Goal: Information Seeking & Learning: Learn about a topic

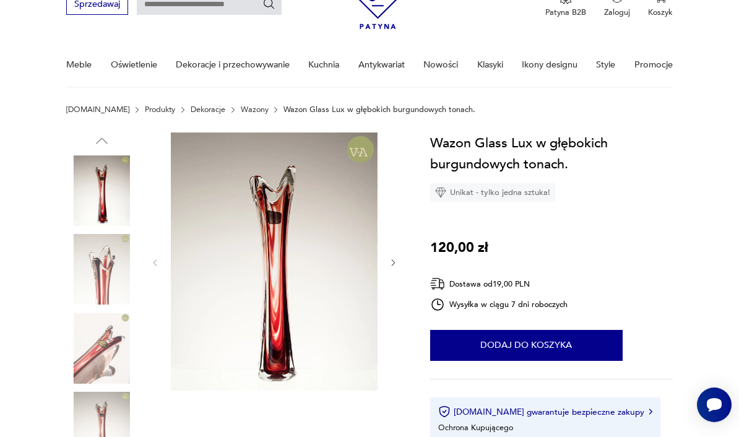
scroll to position [64, 0]
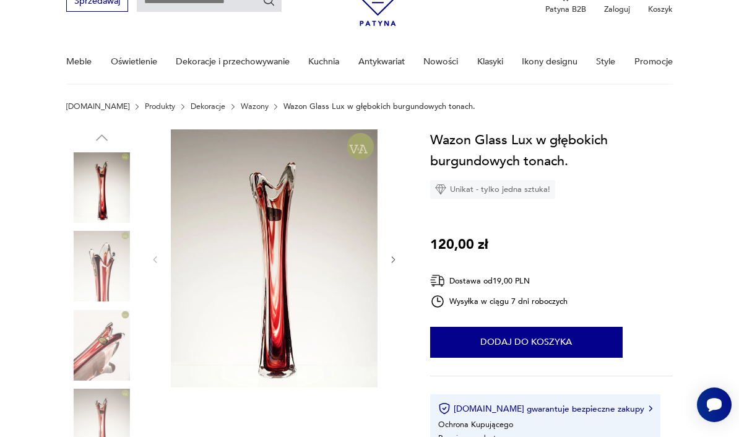
click at [103, 270] on img at bounding box center [101, 266] width 71 height 71
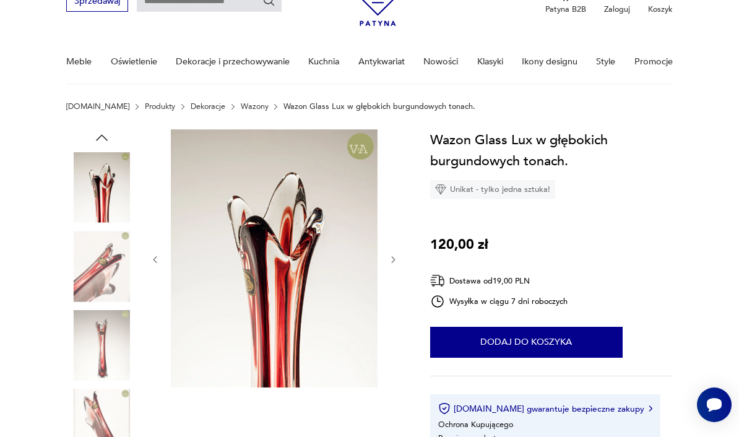
click at [92, 260] on img at bounding box center [101, 266] width 71 height 71
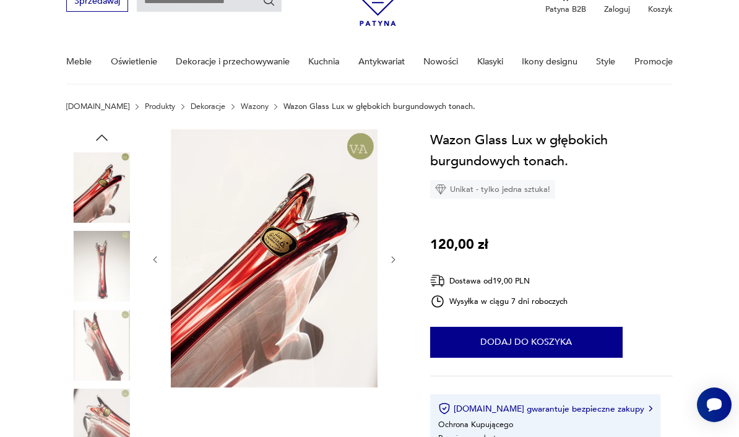
click at [99, 270] on img at bounding box center [101, 266] width 71 height 71
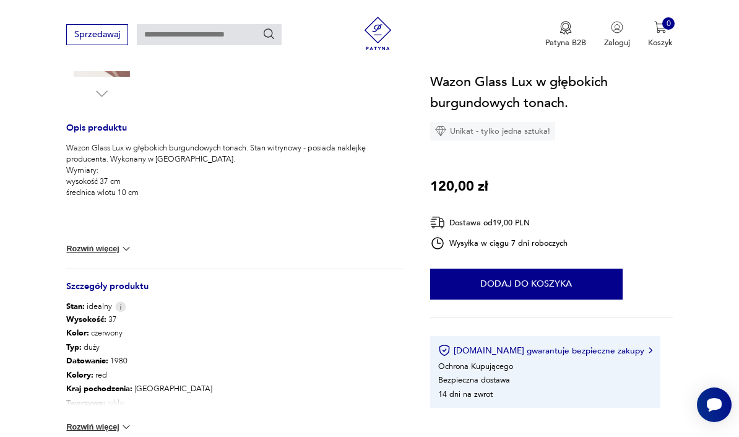
scroll to position [462, 0]
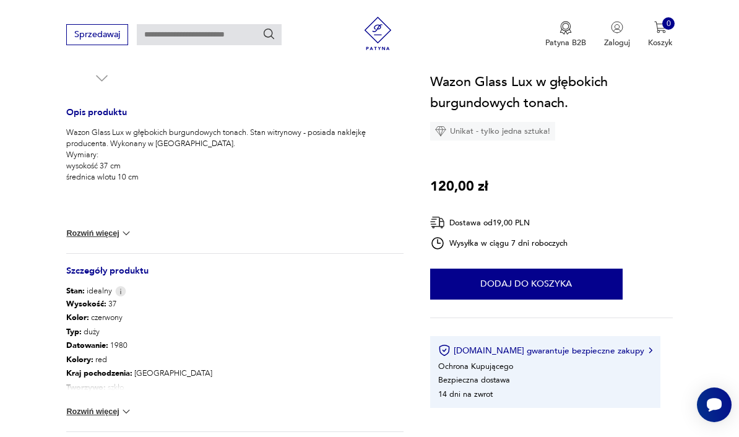
click at [102, 414] on button "Rozwiń więcej" at bounding box center [99, 412] width 66 height 12
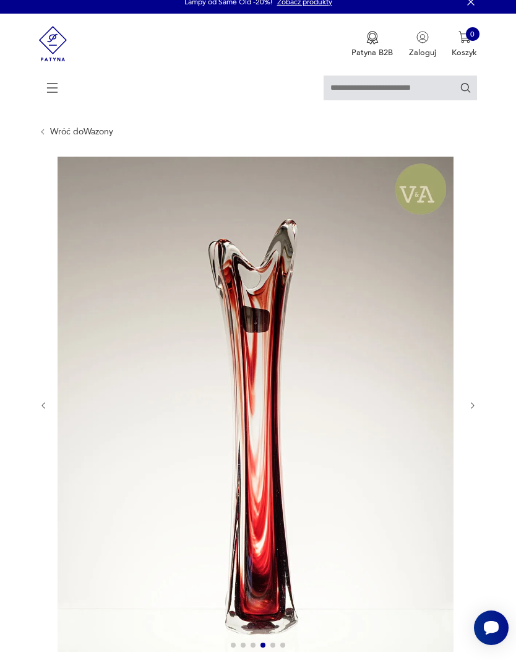
scroll to position [0, 0]
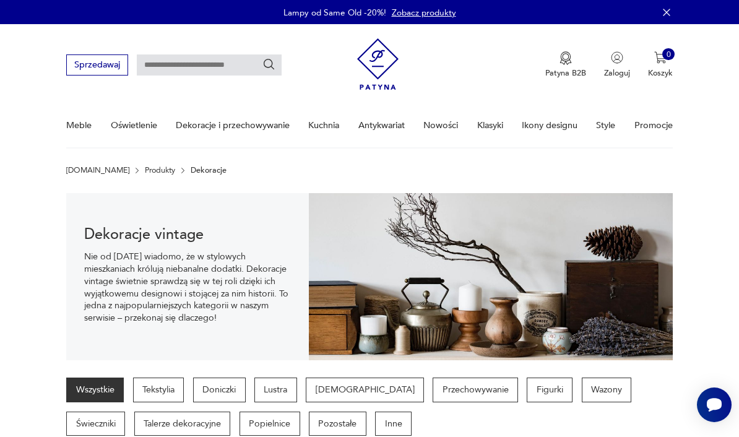
click at [204, 76] on input "text" at bounding box center [209, 64] width 145 height 21
type input "****"
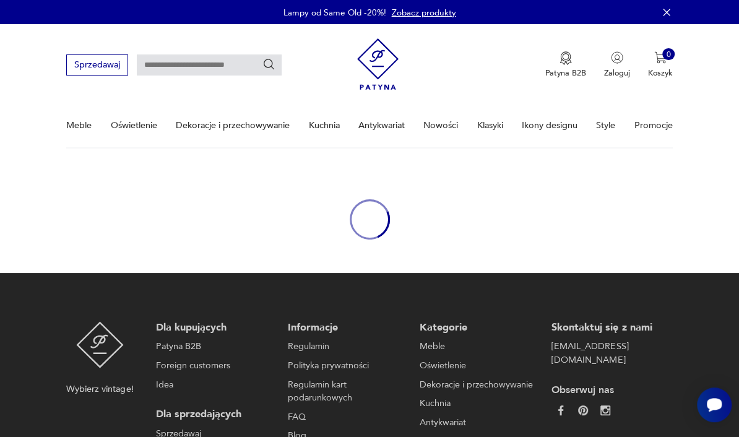
type input "****"
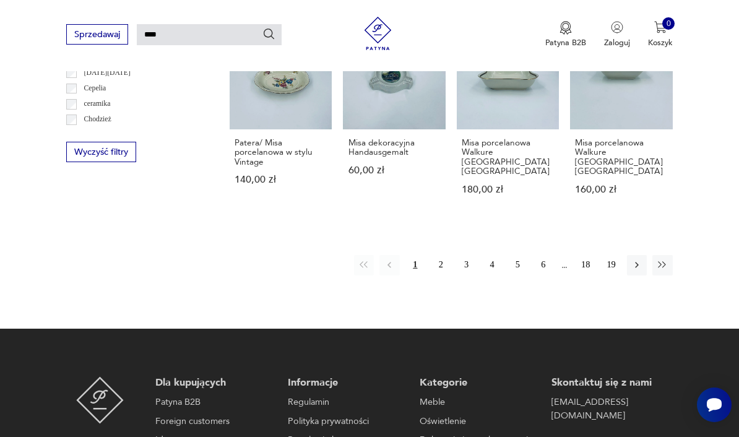
click at [635, 259] on icon "button" at bounding box center [637, 264] width 11 height 11
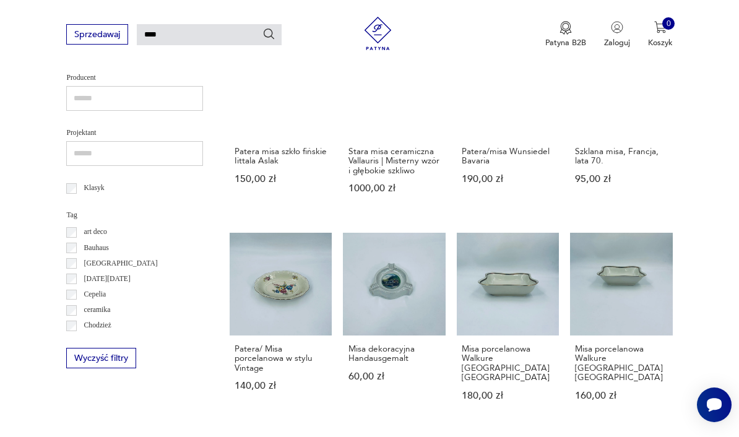
scroll to position [30, 0]
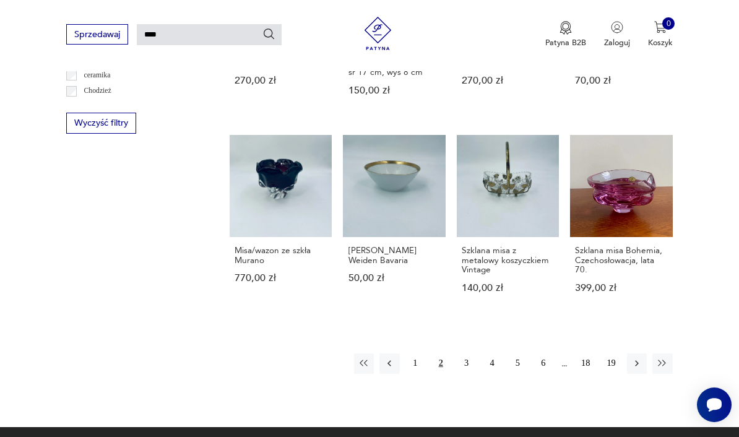
click at [646, 372] on button "button" at bounding box center [637, 364] width 20 height 20
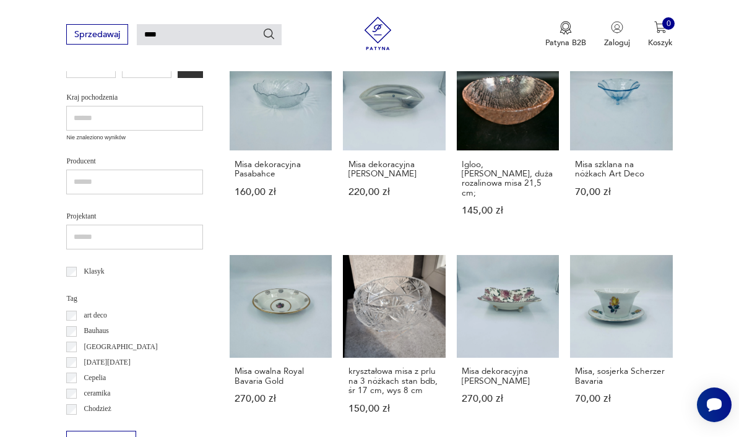
click at [641, 375] on div "Misa, sosjerka Scherzer Bavaria 70,00 zł" at bounding box center [621, 392] width 102 height 68
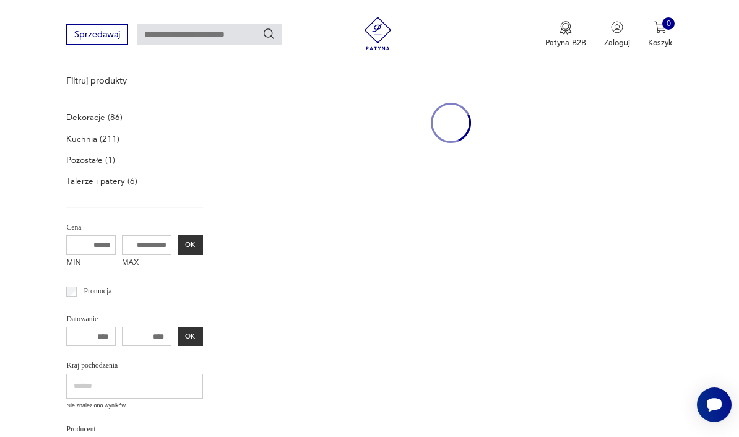
type input "****"
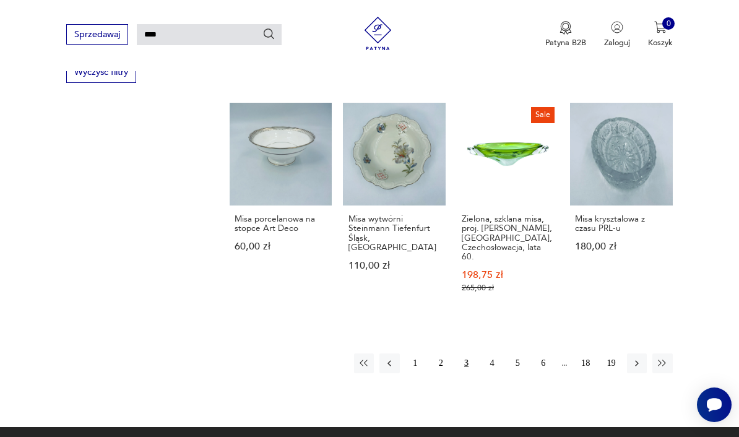
click at [629, 354] on button "button" at bounding box center [637, 364] width 20 height 20
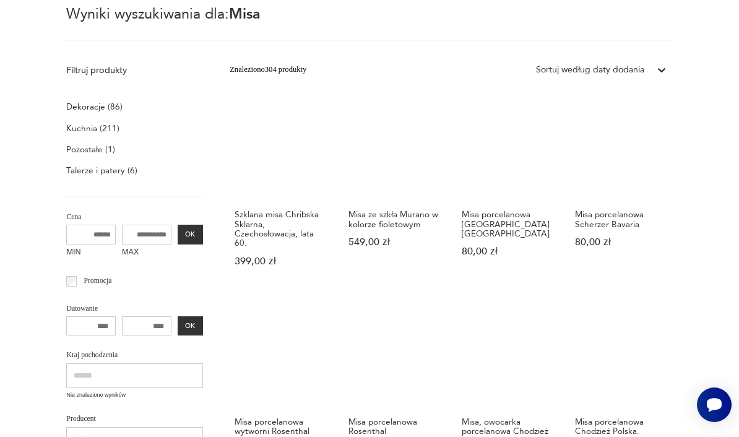
scroll to position [30, 0]
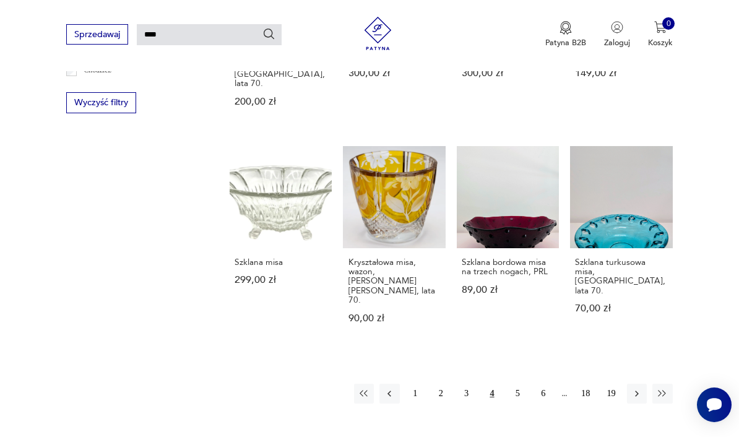
click at [638, 391] on icon "button" at bounding box center [637, 394] width 4 height 6
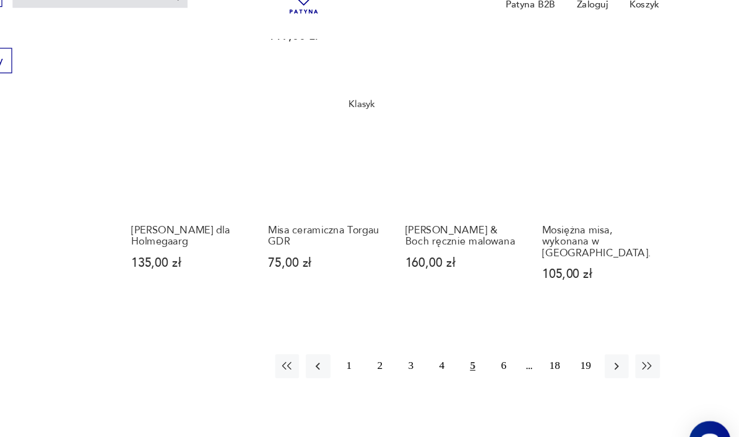
scroll to position [773, 0]
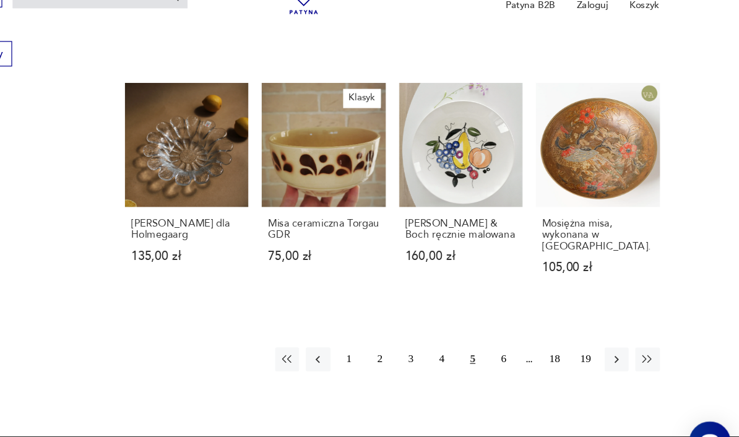
click at [601, 326] on button "19" at bounding box center [611, 336] width 20 height 20
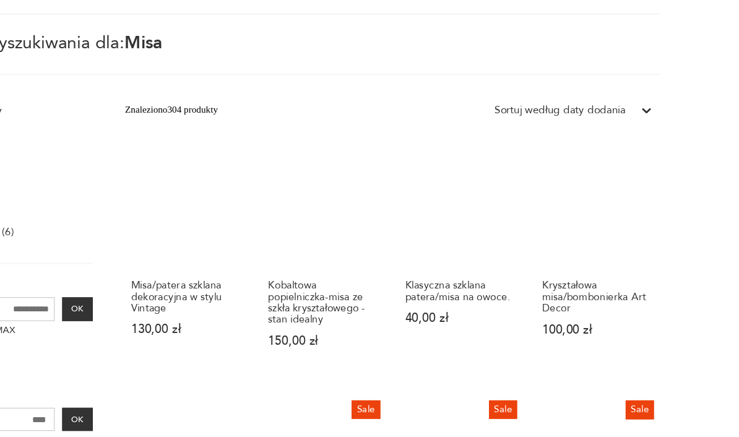
scroll to position [30, 0]
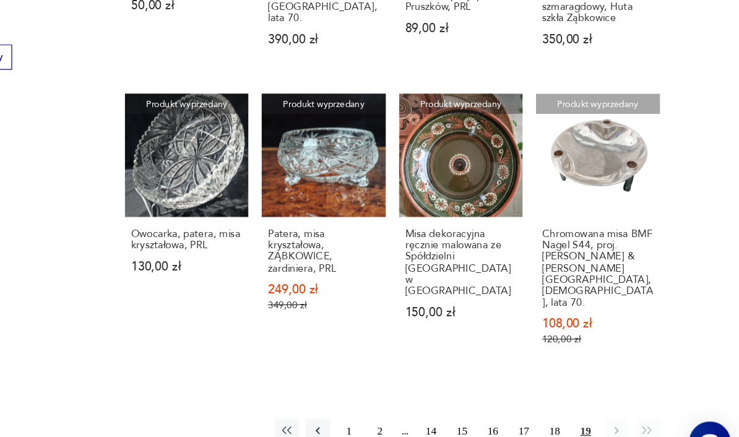
click at [576, 385] on button "18" at bounding box center [586, 395] width 20 height 20
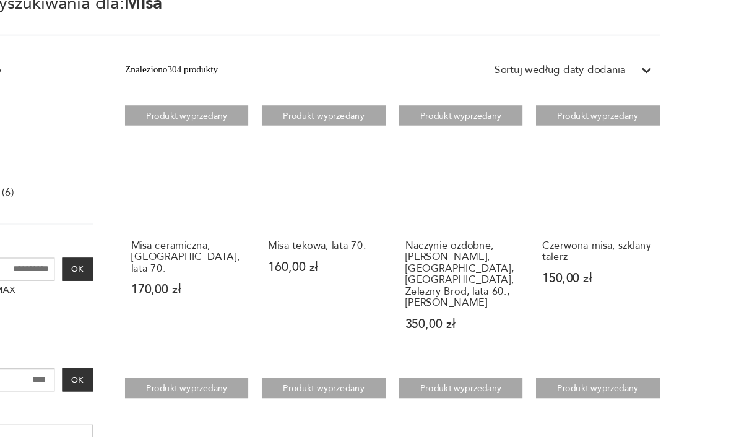
scroll to position [4, 0]
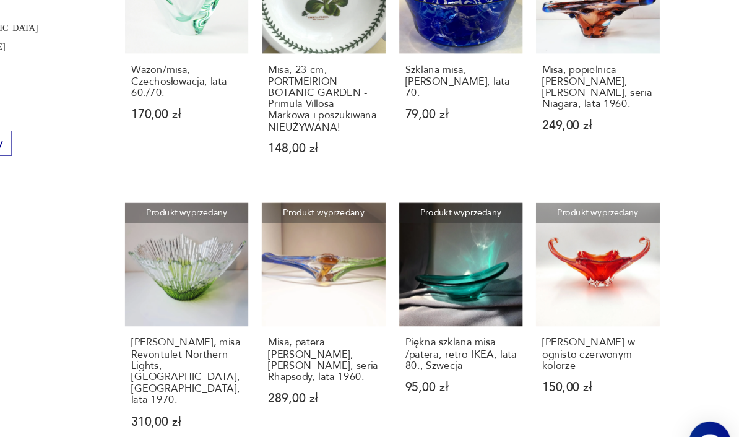
click at [576, 280] on section "Filtruj produkty Dekoracje (86) Kuchnia (211) Pozostałe (1) Talerze i patery (6…" at bounding box center [369, 21] width 739 height 1011
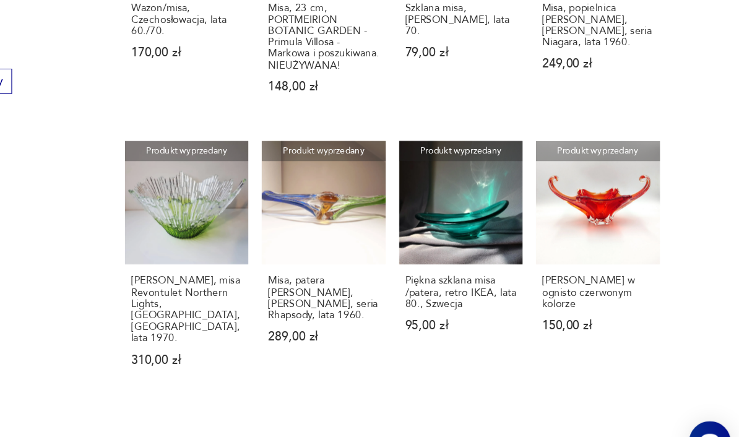
scroll to position [744, 0]
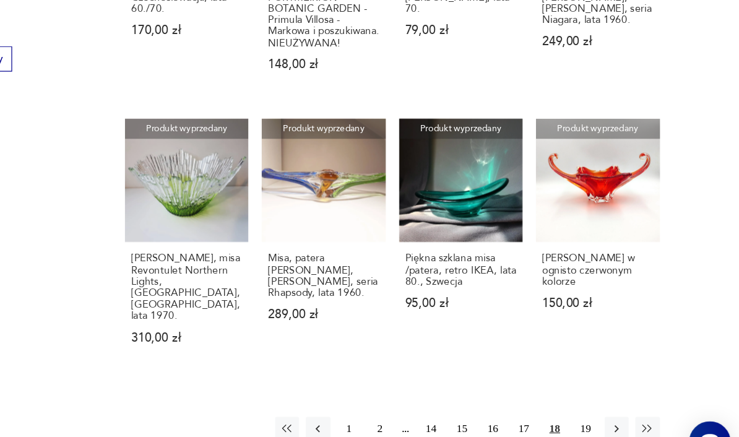
click at [550, 384] on button "17" at bounding box center [560, 394] width 20 height 20
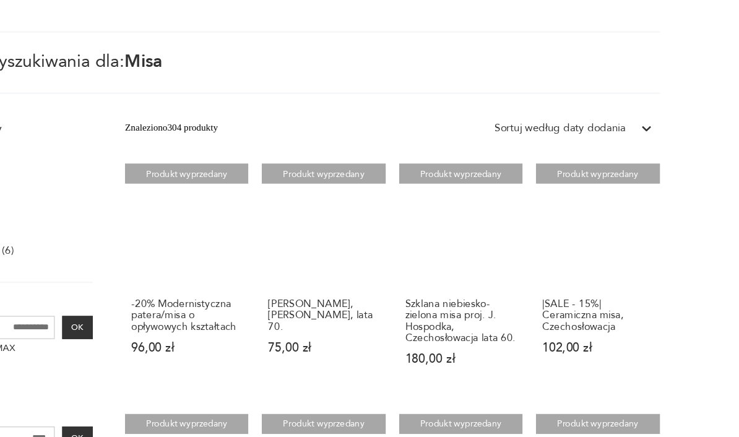
scroll to position [4, 0]
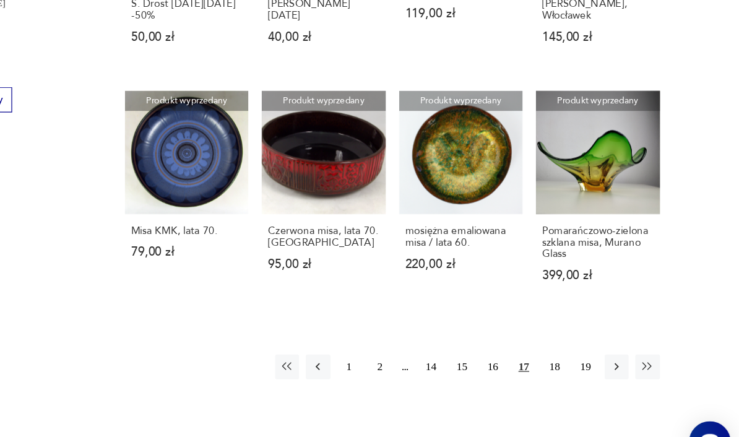
click at [524, 333] on button "16" at bounding box center [534, 343] width 20 height 20
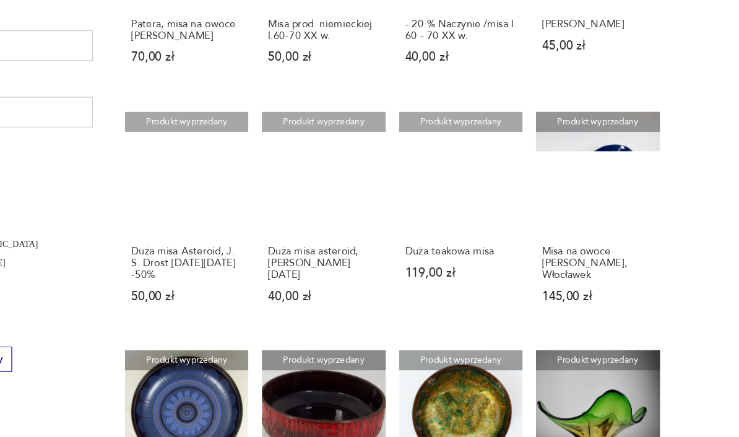
scroll to position [4, 0]
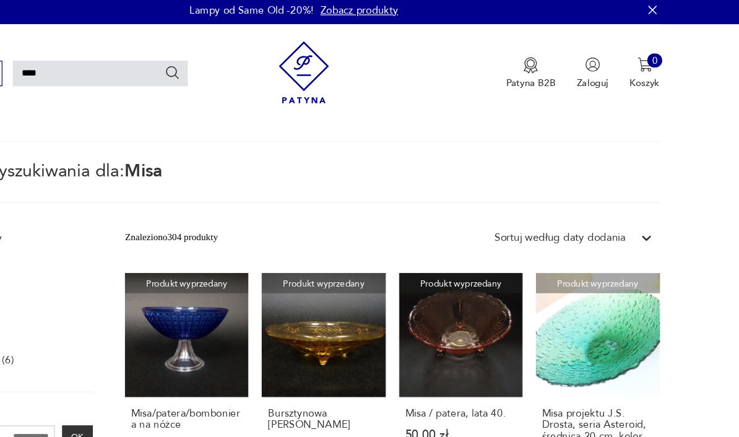
click at [137, 64] on input "****" at bounding box center [209, 60] width 145 height 21
type input "******"
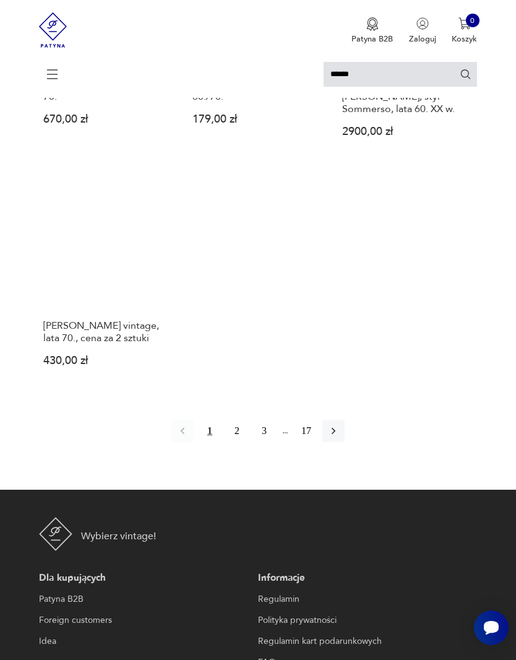
scroll to position [1323, 0]
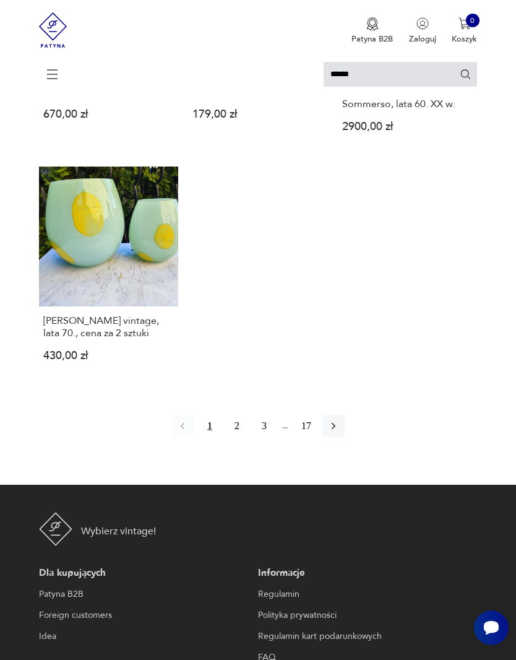
click at [340, 432] on icon "button" at bounding box center [334, 426] width 12 height 12
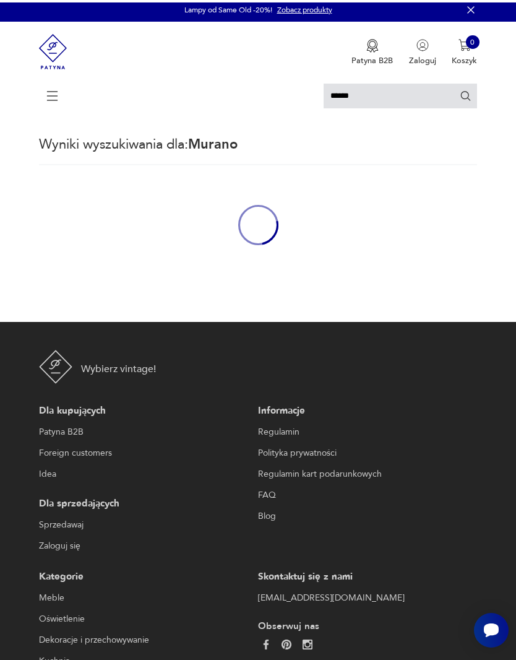
scroll to position [2, 0]
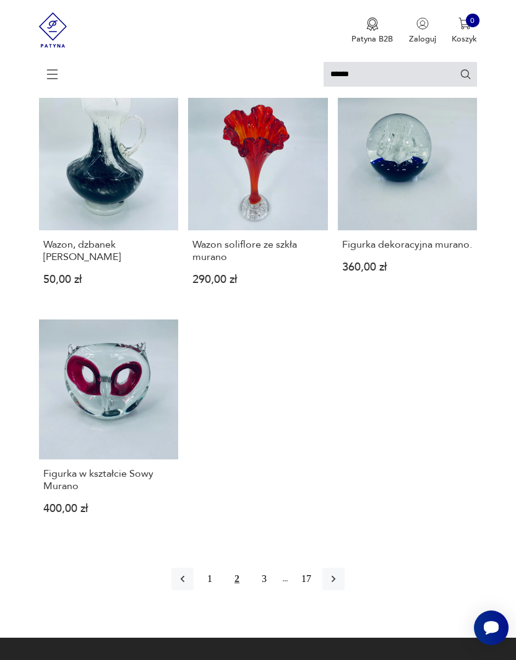
click at [340, 437] on icon "button" at bounding box center [334, 579] width 12 height 12
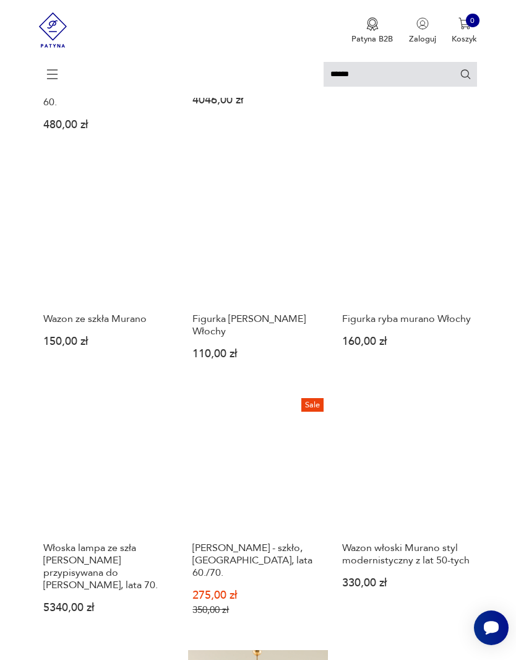
scroll to position [641, 0]
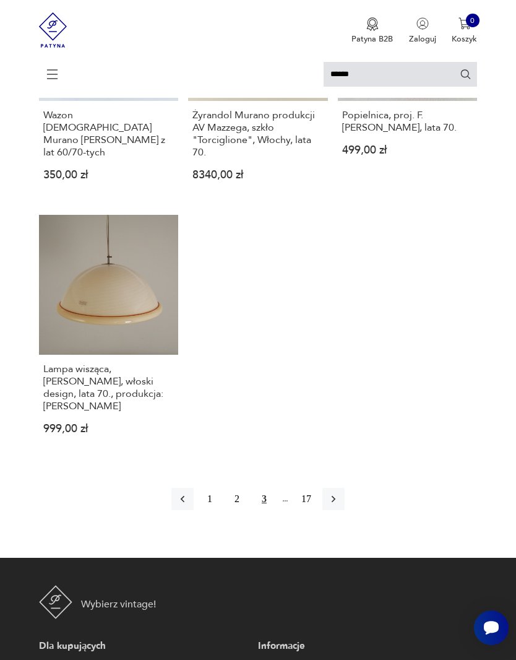
click at [336, 437] on icon "button" at bounding box center [334, 499] width 4 height 7
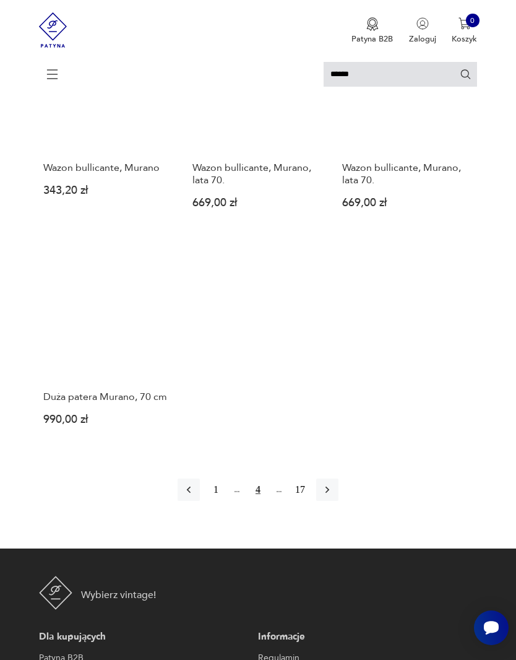
scroll to position [1224, 0]
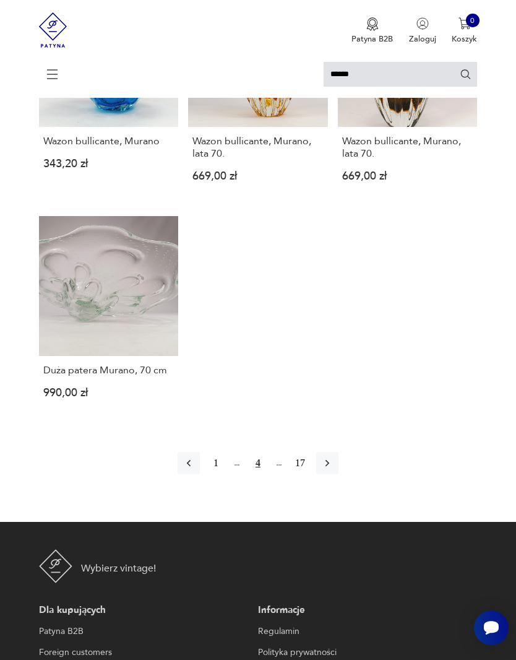
click at [334, 437] on icon "button" at bounding box center [327, 463] width 12 height 12
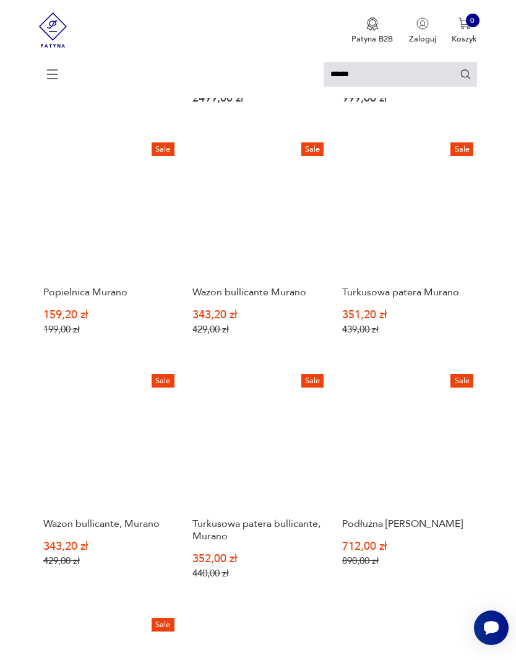
scroll to position [872, 0]
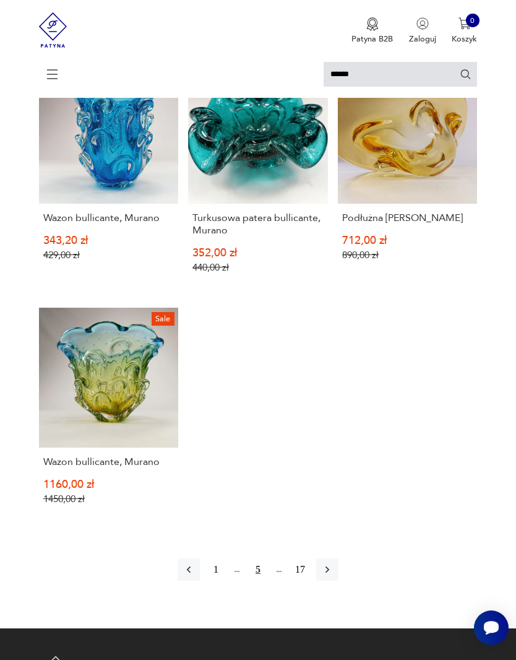
click at [339, 437] on button "button" at bounding box center [327, 570] width 22 height 22
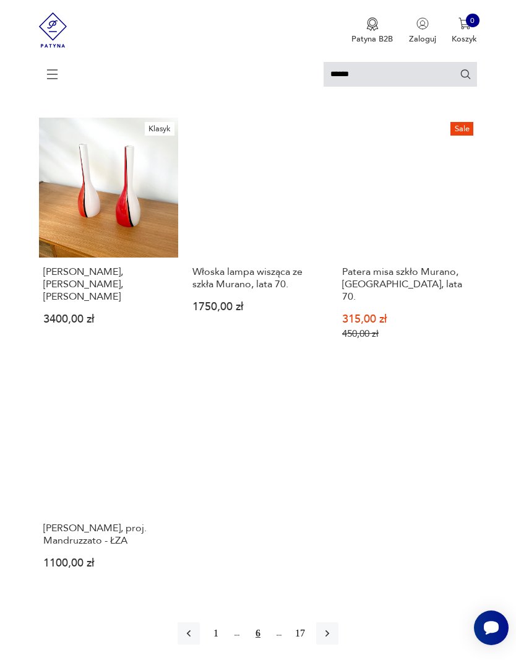
scroll to position [1127, 0]
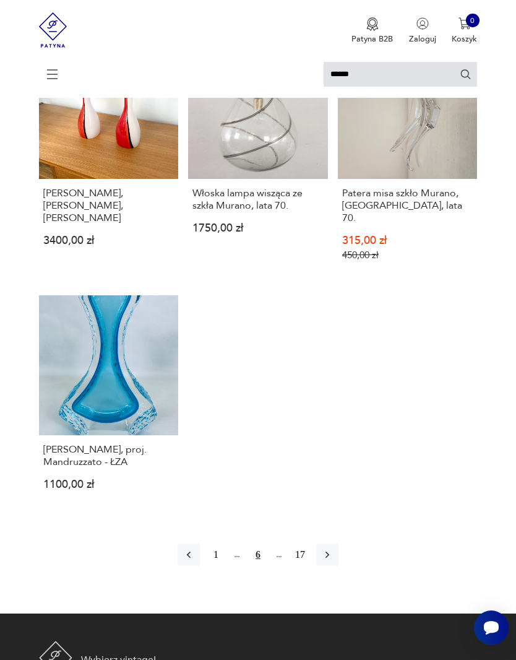
scroll to position [1209, 0]
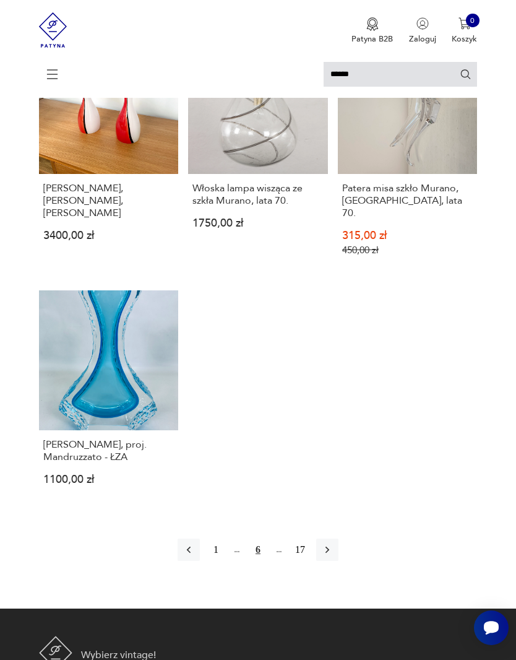
click at [339, 437] on button "button" at bounding box center [327, 550] width 22 height 22
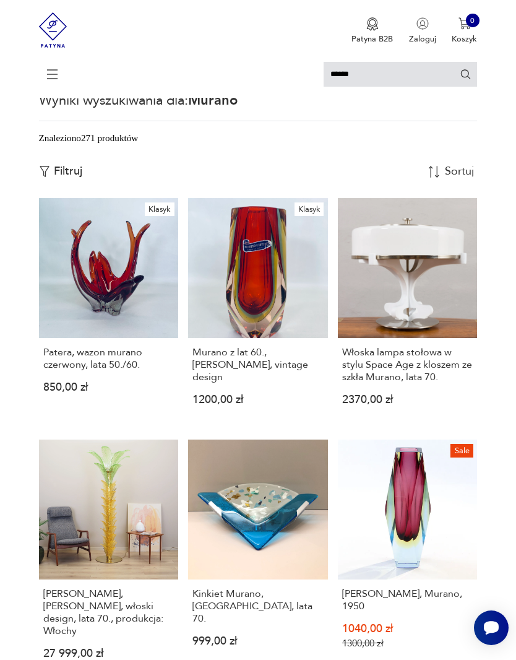
scroll to position [294, 0]
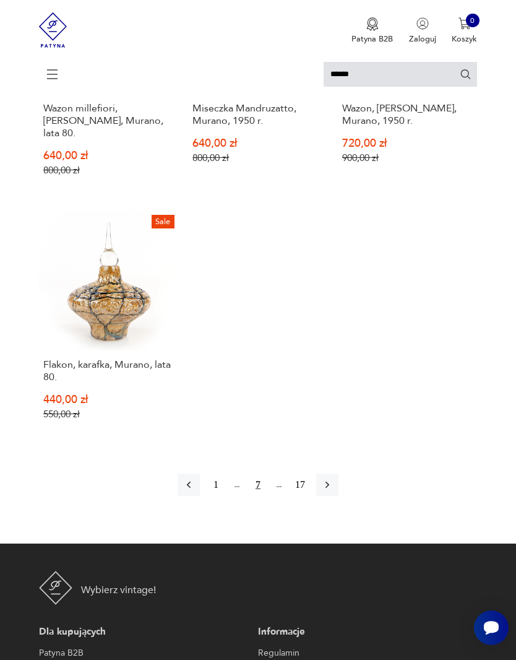
click at [339, 437] on button "button" at bounding box center [327, 485] width 22 height 22
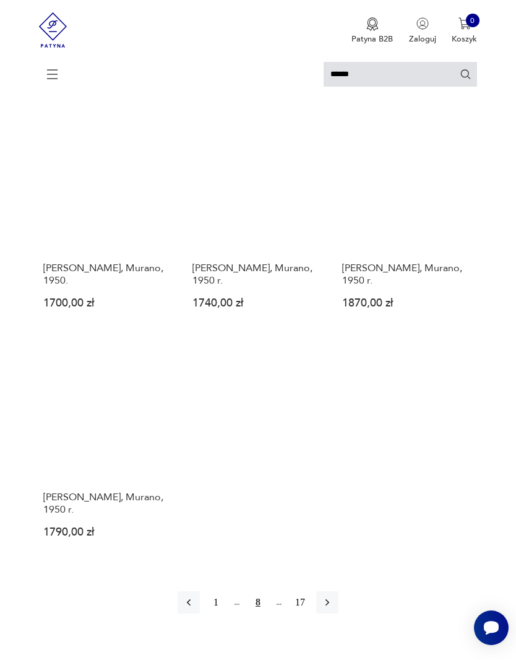
scroll to position [1105, 0]
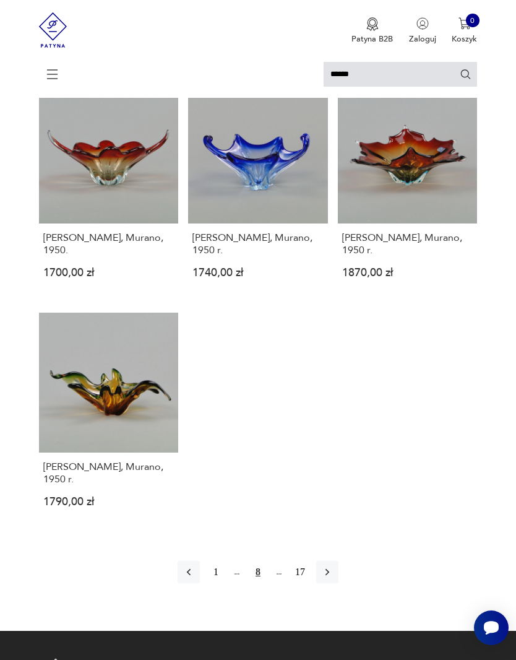
click at [334, 437] on icon "button" at bounding box center [327, 572] width 12 height 12
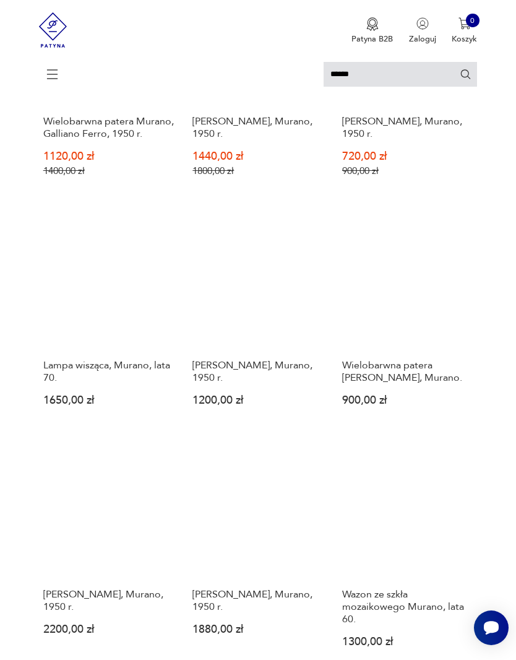
scroll to position [2, 0]
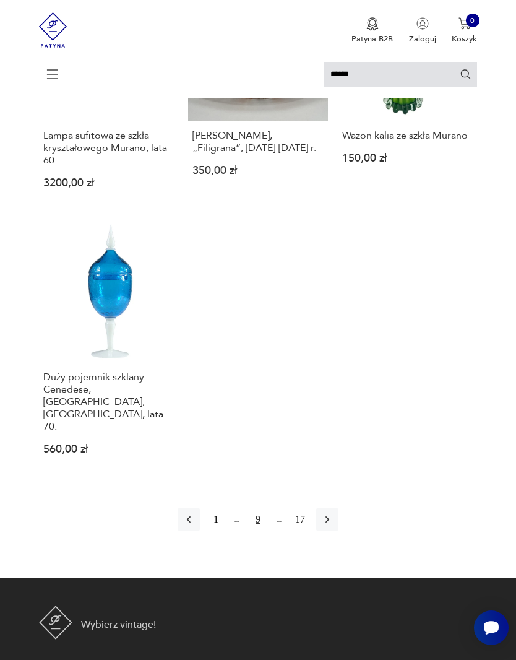
click at [334, 437] on icon "button" at bounding box center [327, 519] width 12 height 12
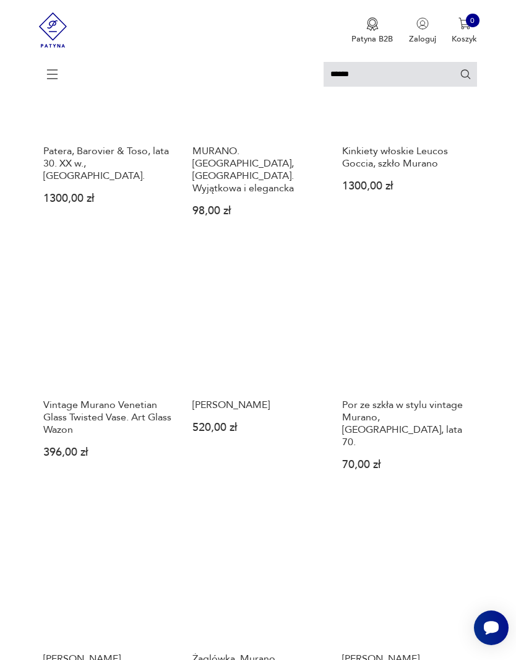
scroll to position [2, 0]
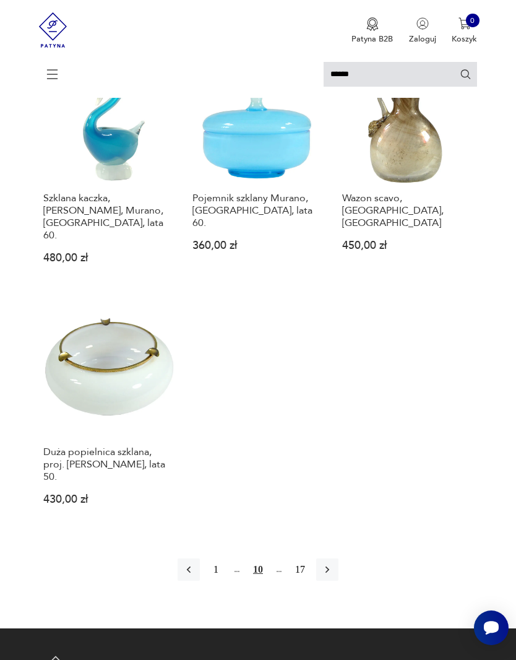
click at [339, 437] on button "button" at bounding box center [327, 570] width 22 height 22
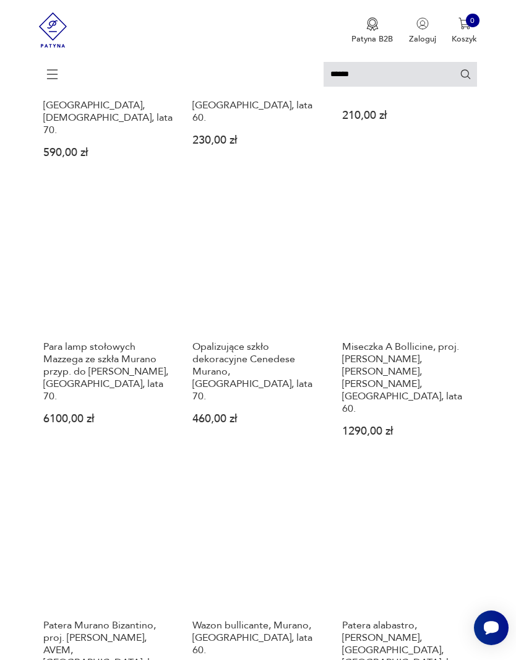
scroll to position [2, 0]
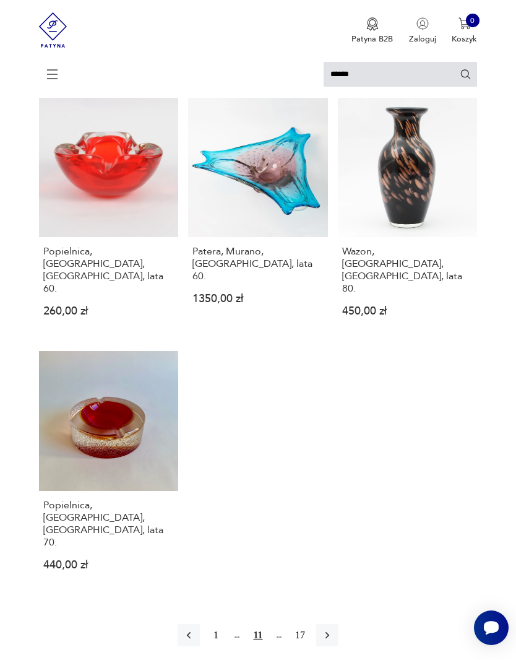
click at [334, 437] on icon "button" at bounding box center [327, 635] width 12 height 12
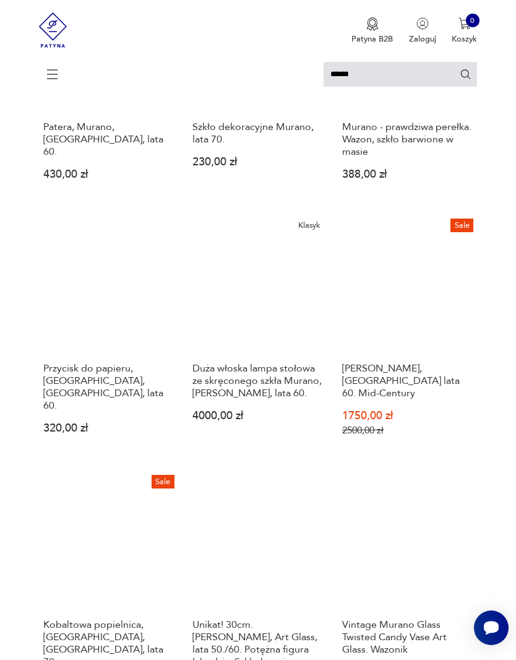
scroll to position [796, 0]
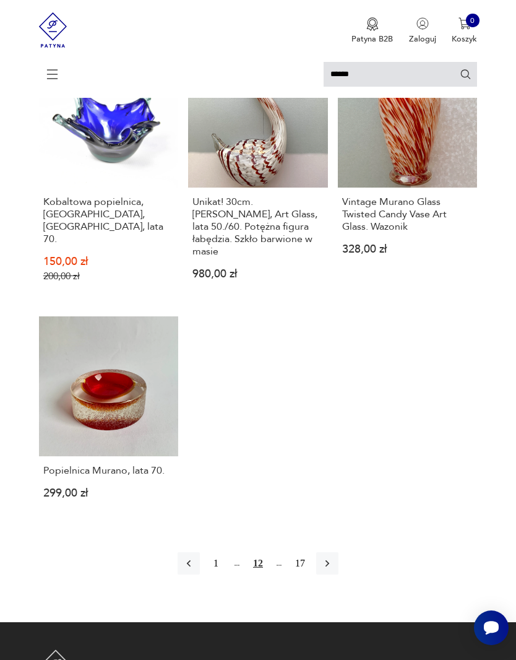
click at [339, 437] on button "button" at bounding box center [327, 563] width 22 height 22
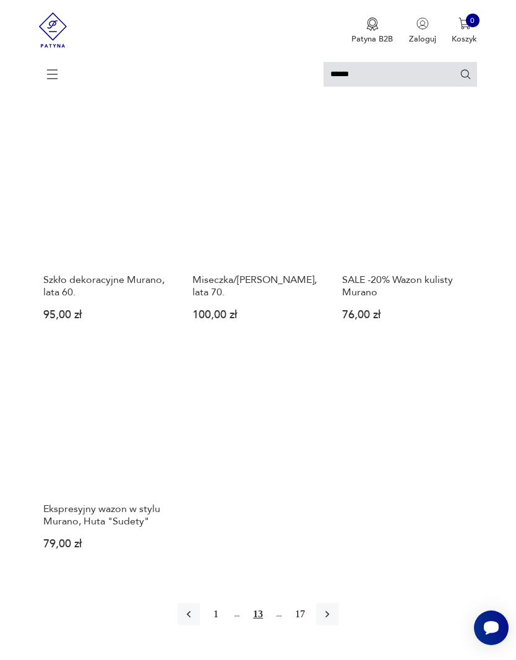
scroll to position [1124, 0]
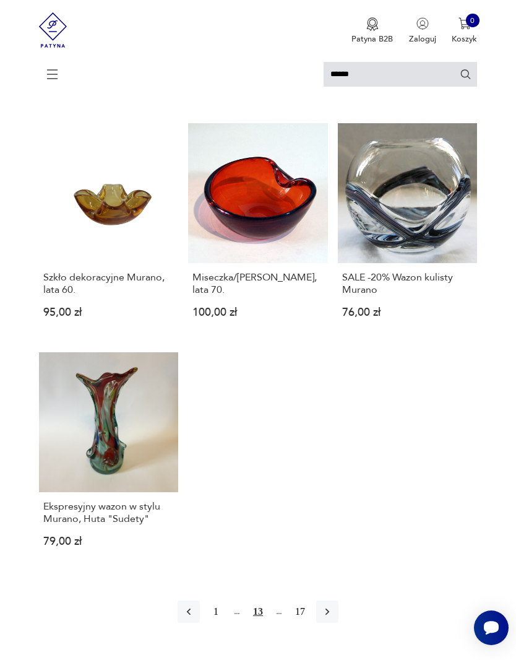
click at [334, 437] on icon "button" at bounding box center [327, 612] width 12 height 12
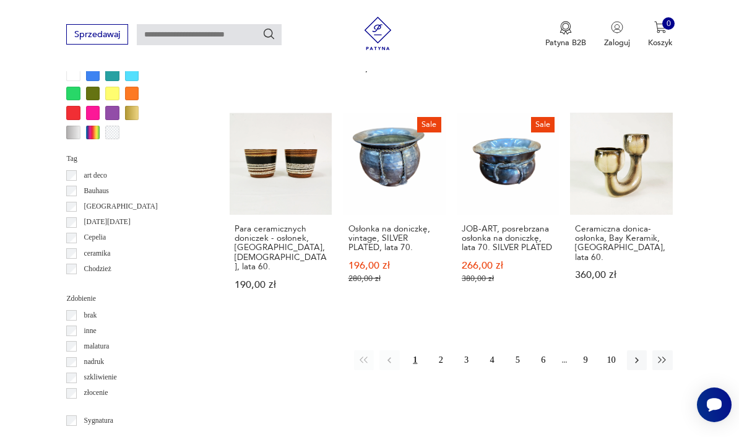
click at [641, 355] on icon "button" at bounding box center [637, 360] width 11 height 11
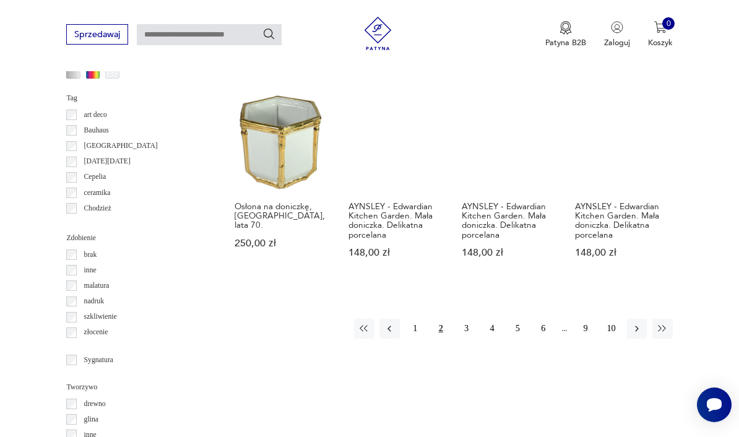
scroll to position [1103, 0]
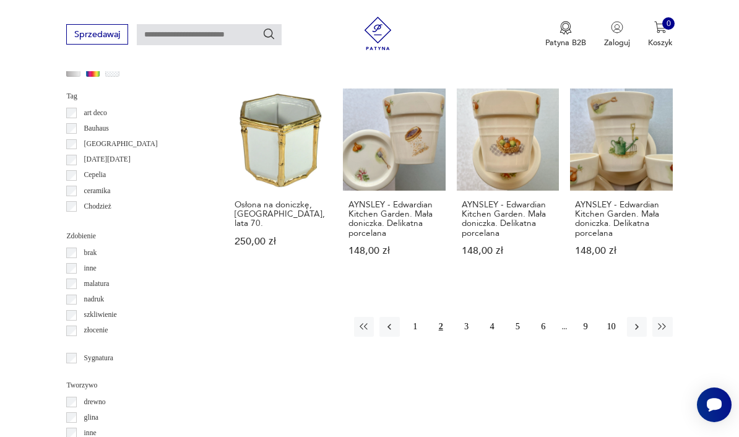
click at [630, 317] on button "button" at bounding box center [637, 327] width 20 height 20
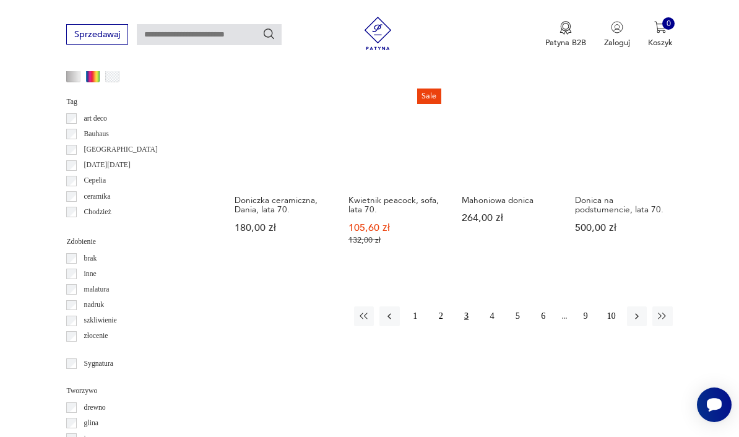
scroll to position [1100, 0]
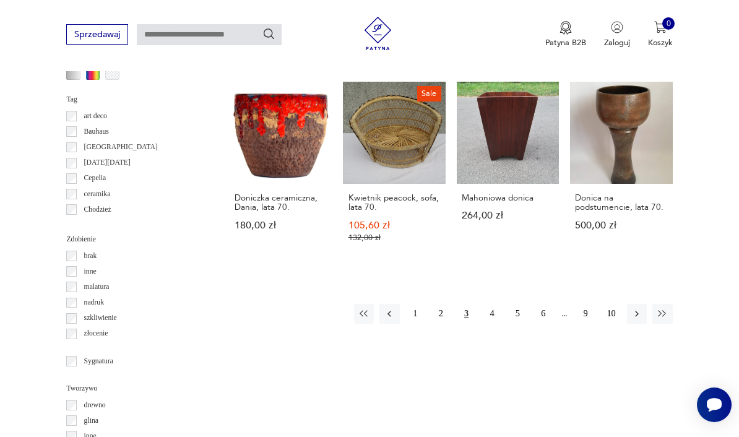
click at [638, 313] on icon "button" at bounding box center [637, 313] width 11 height 11
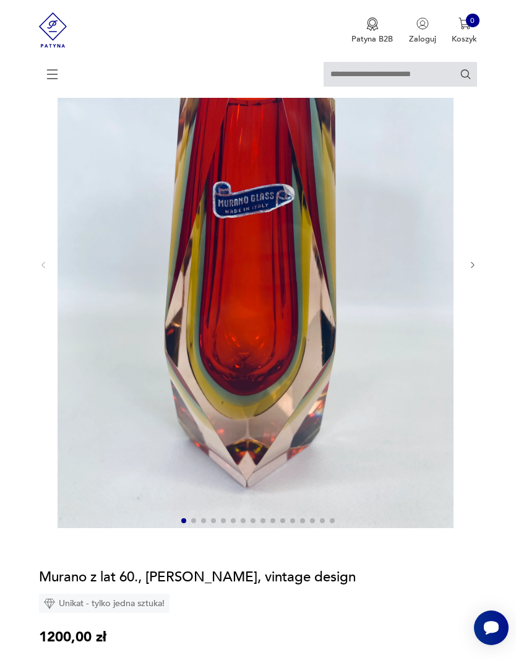
scroll to position [69, 0]
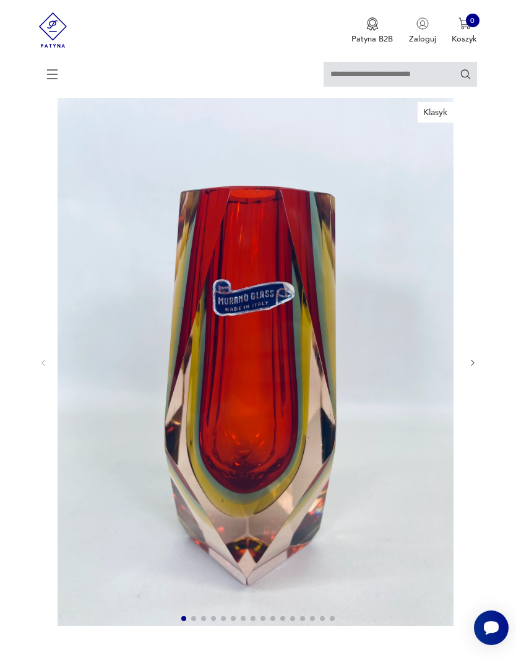
click at [477, 368] on icon "button" at bounding box center [473, 363] width 9 height 9
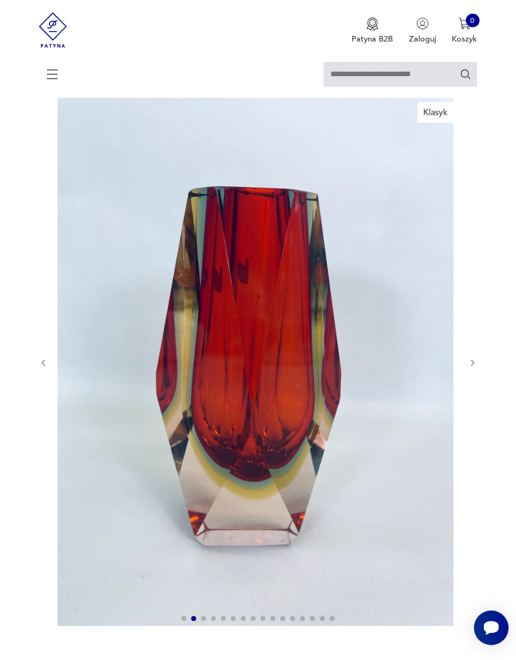
click at [477, 368] on icon "button" at bounding box center [473, 363] width 9 height 9
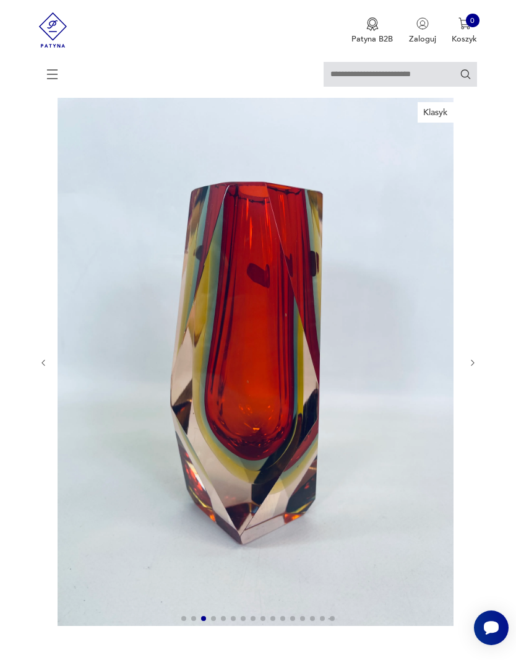
click at [476, 368] on icon "button" at bounding box center [473, 363] width 9 height 9
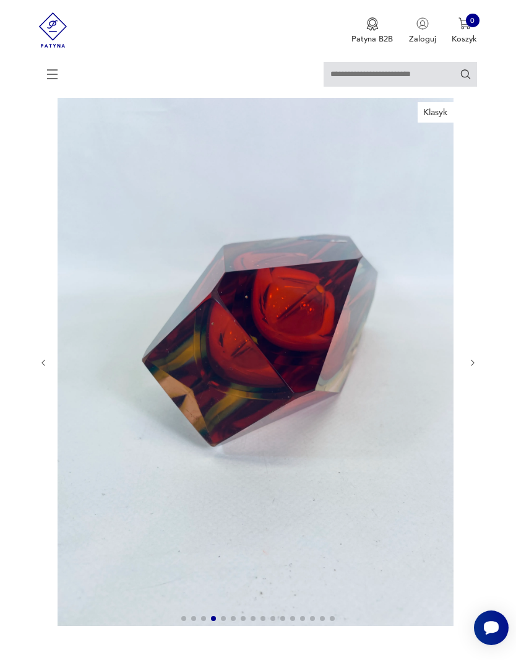
click at [477, 368] on icon "button" at bounding box center [473, 363] width 9 height 9
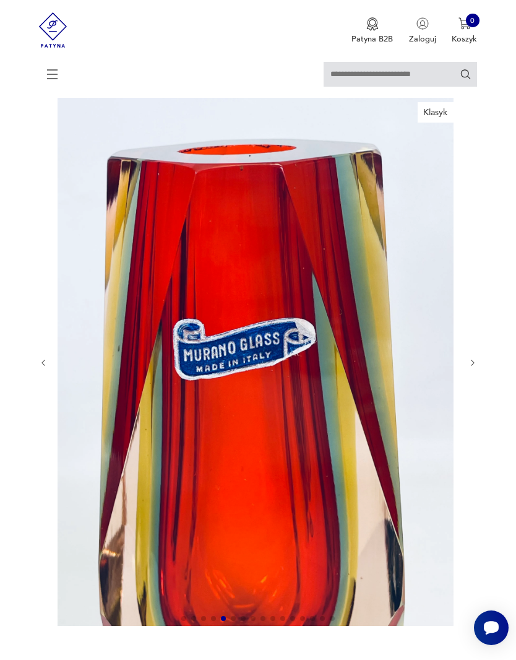
click at [472, 368] on icon "button" at bounding box center [473, 363] width 9 height 9
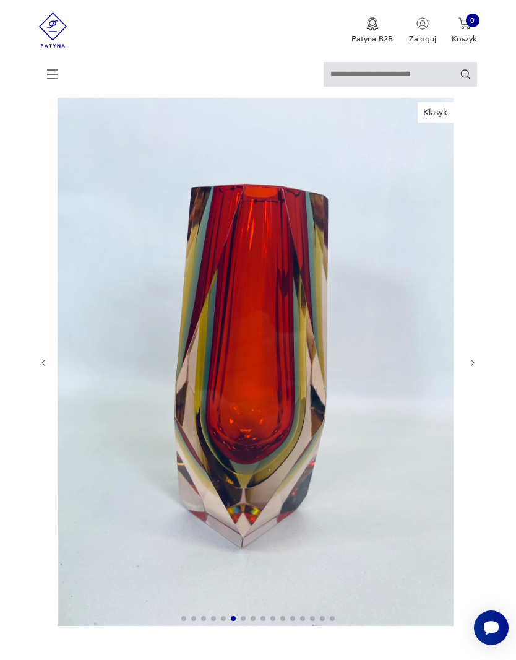
click at [476, 368] on icon "button" at bounding box center [473, 363] width 9 height 9
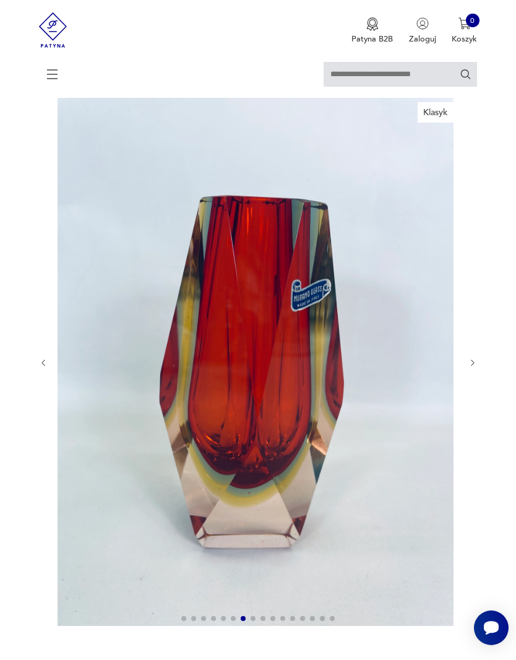
click at [474, 368] on icon "button" at bounding box center [473, 363] width 9 height 9
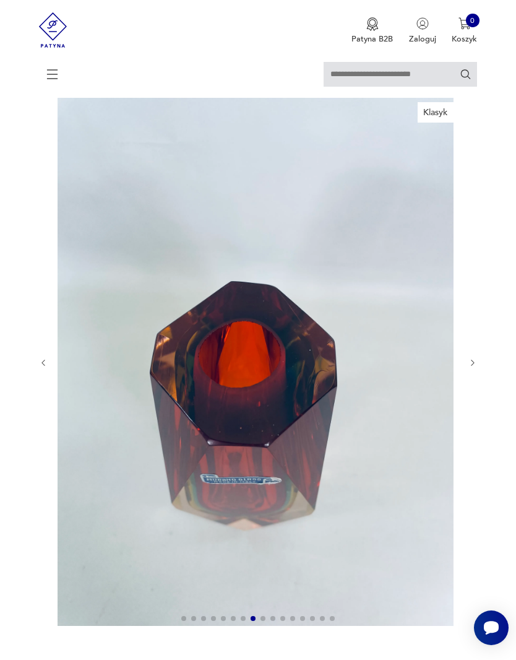
click at [477, 368] on button "button" at bounding box center [473, 363] width 9 height 10
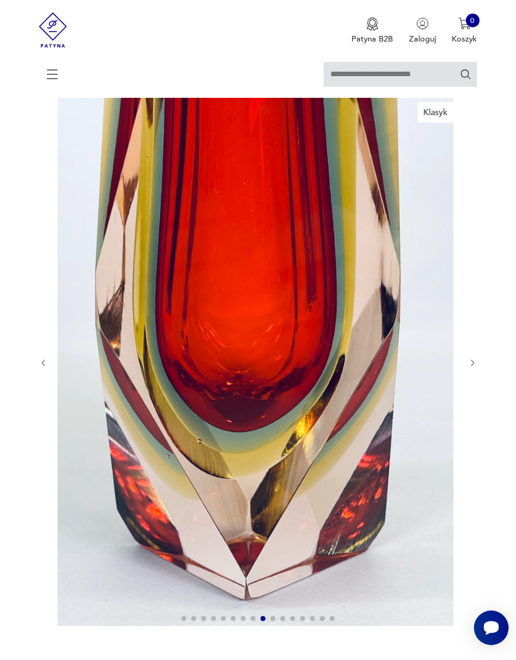
click at [477, 368] on icon "button" at bounding box center [473, 363] width 9 height 9
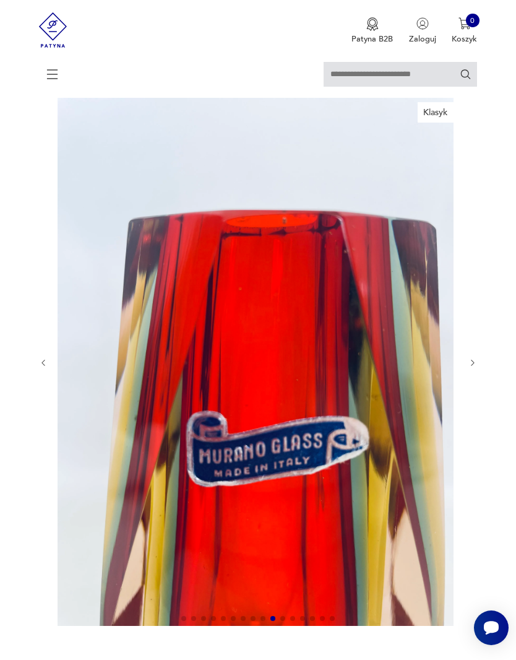
scroll to position [0, 0]
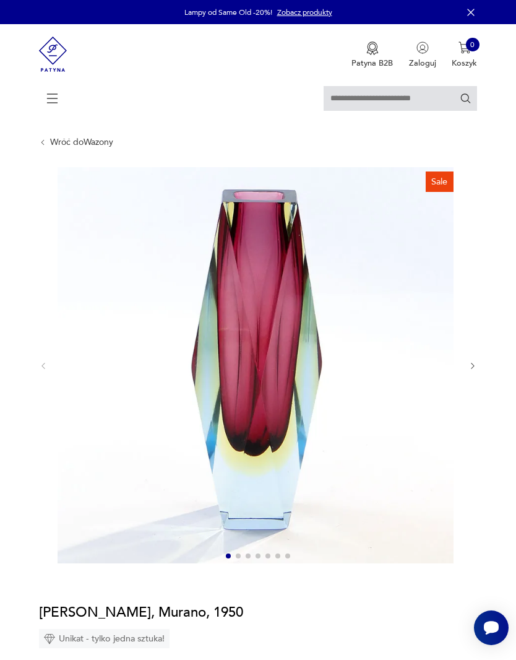
click at [477, 371] on icon "button" at bounding box center [473, 366] width 9 height 9
click at [476, 371] on icon "button" at bounding box center [473, 366] width 9 height 9
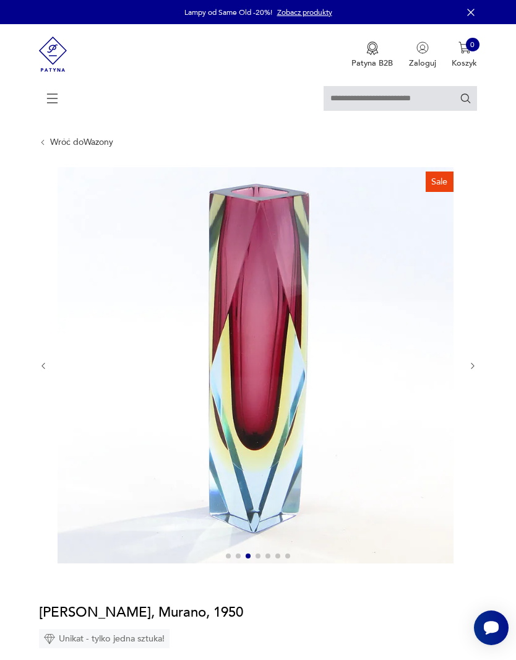
click at [477, 371] on icon "button" at bounding box center [473, 366] width 9 height 9
